Goal: Transaction & Acquisition: Purchase product/service

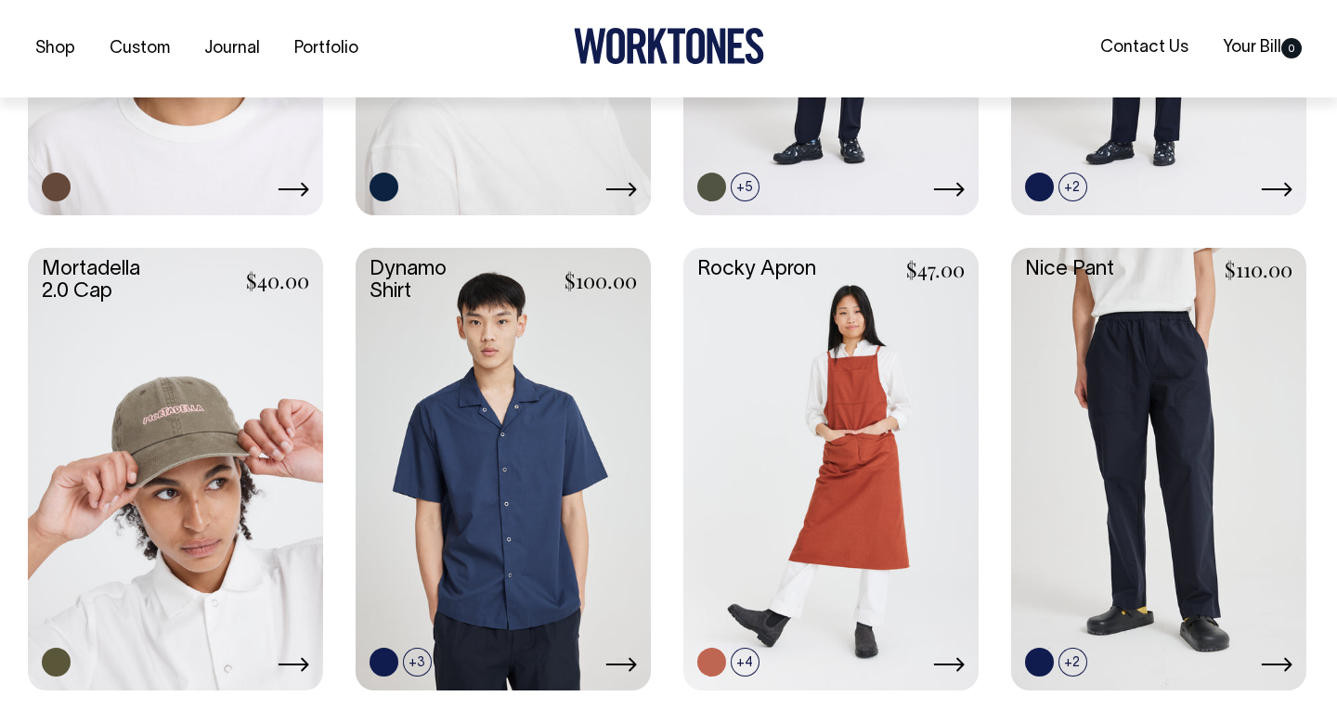
scroll to position [1252, 0]
click at [284, 658] on icon at bounding box center [294, 663] width 32 height 15
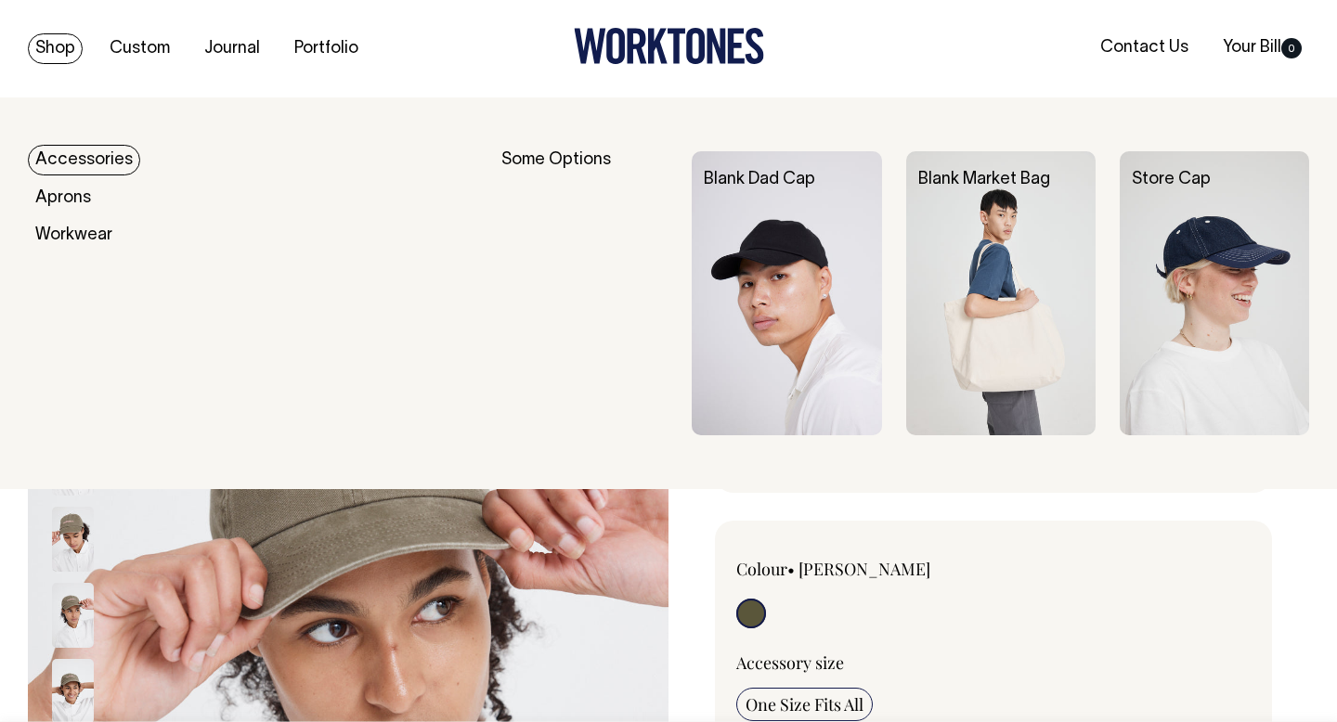
click at [74, 48] on link "Shop" at bounding box center [55, 48] width 55 height 31
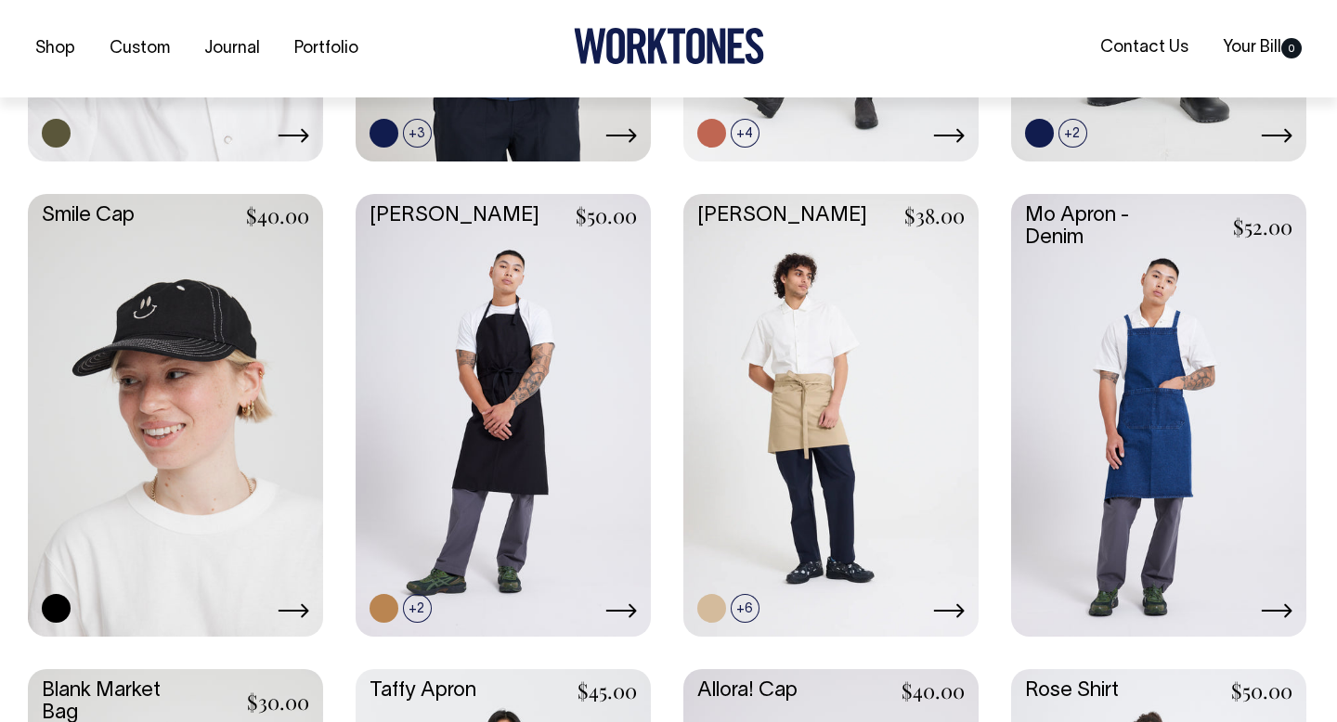
scroll to position [1781, 0]
click at [244, 380] on link at bounding box center [175, 412] width 295 height 439
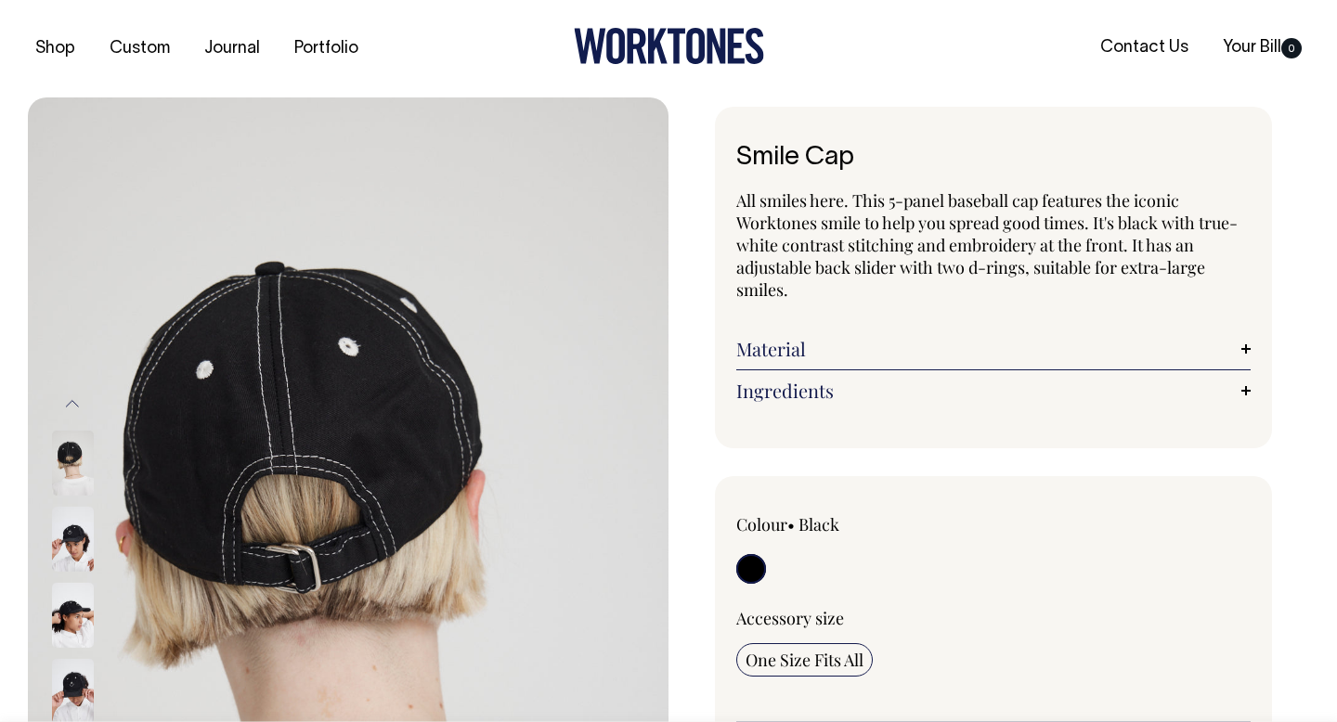
click at [808, 358] on link "Material" at bounding box center [993, 349] width 514 height 22
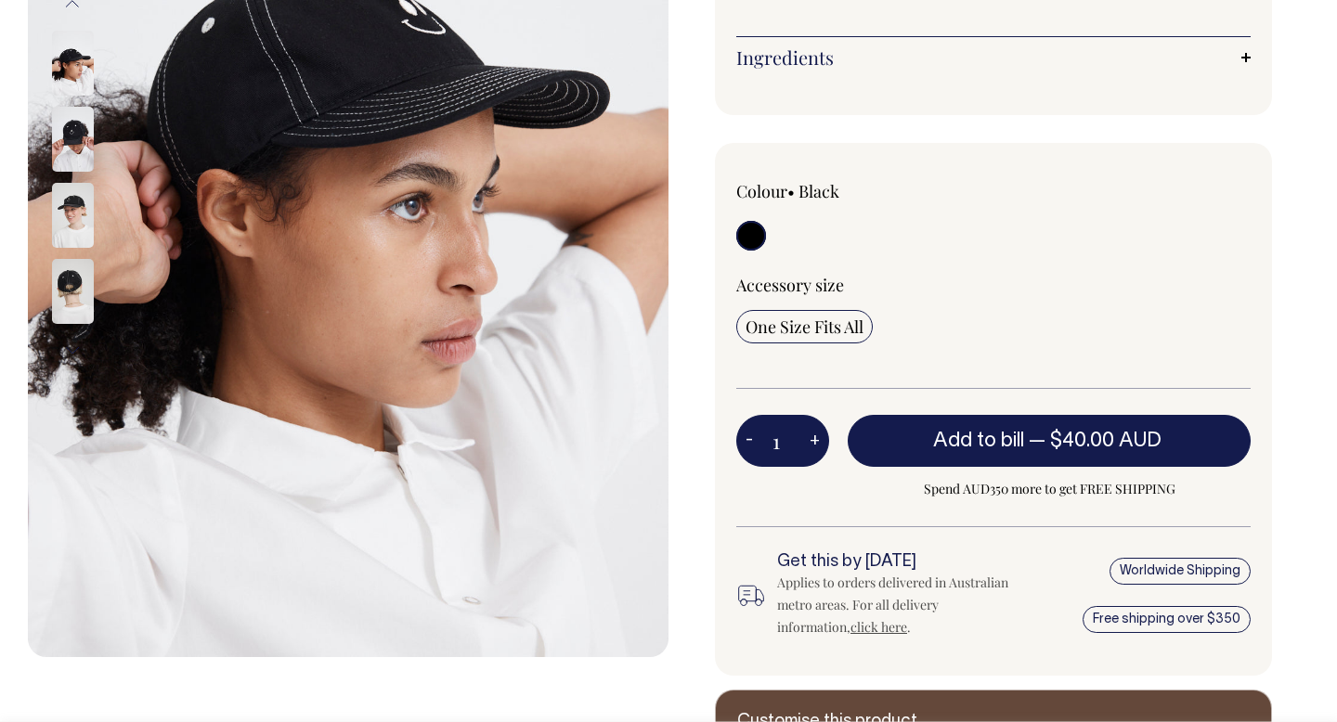
scroll to position [401, 0]
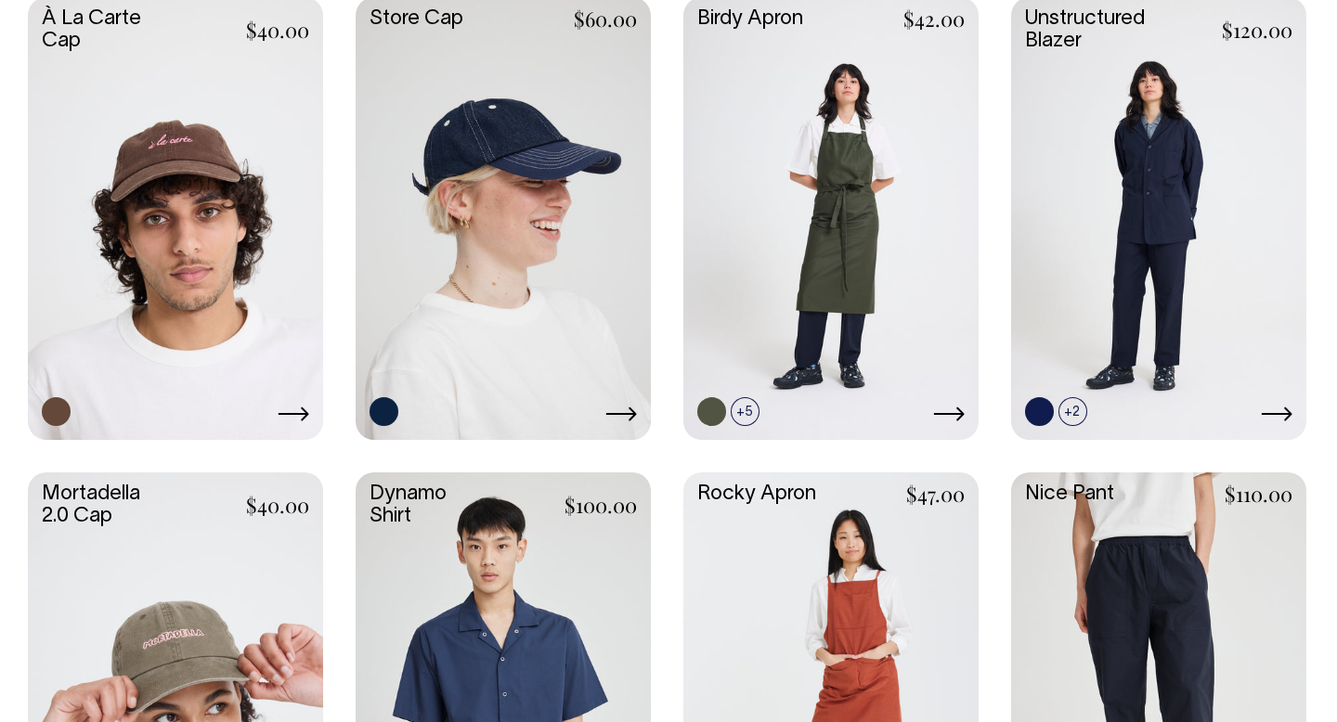
scroll to position [1028, 0]
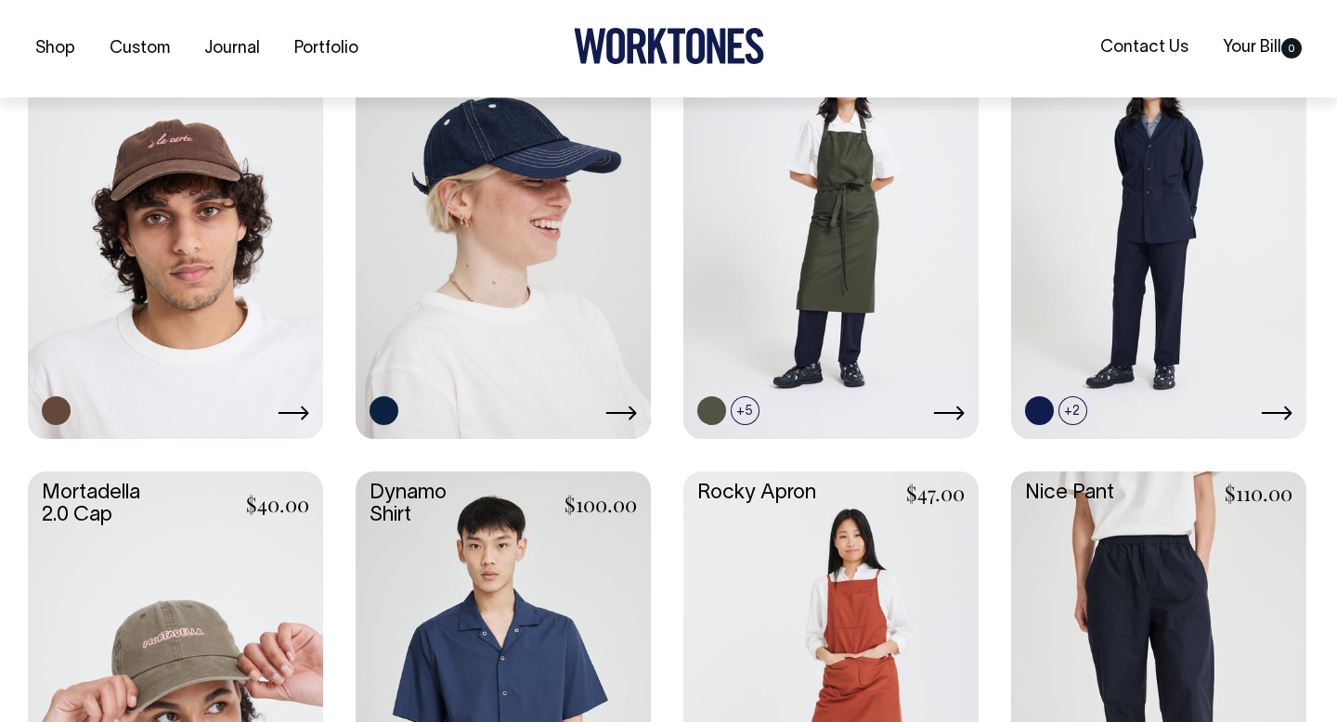
click at [444, 191] on link at bounding box center [503, 215] width 295 height 439
